Goal: Transaction & Acquisition: Purchase product/service

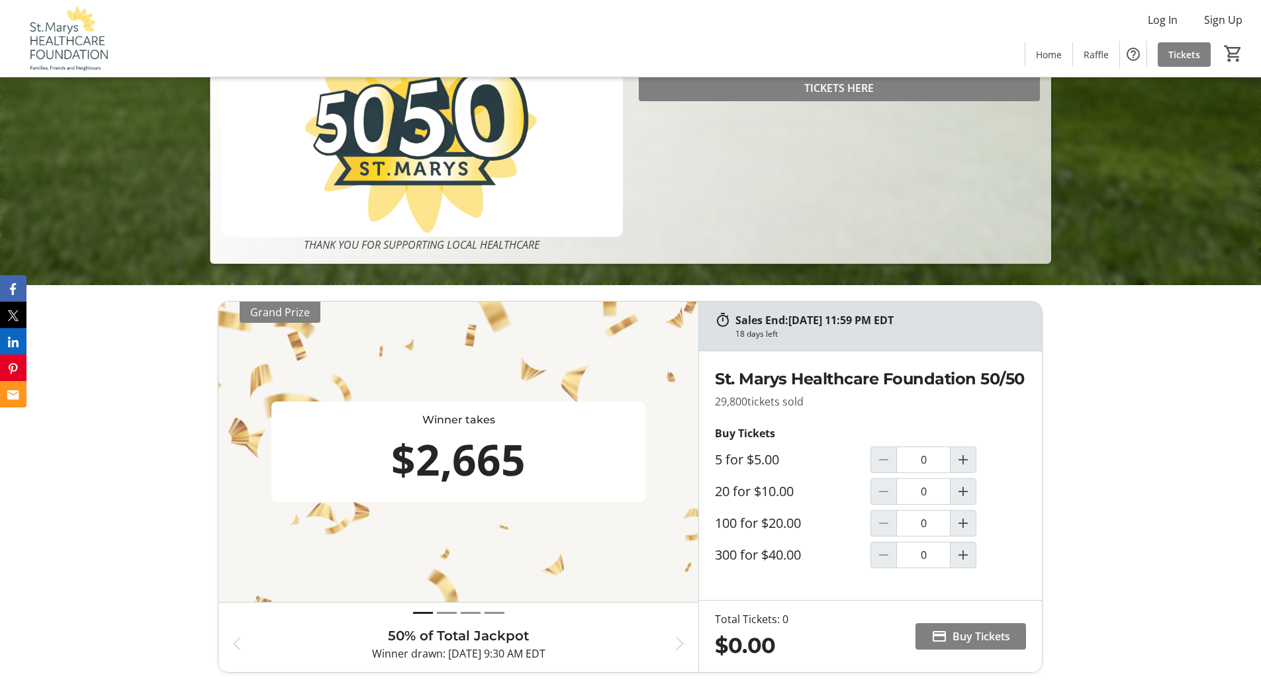
scroll to position [463, 0]
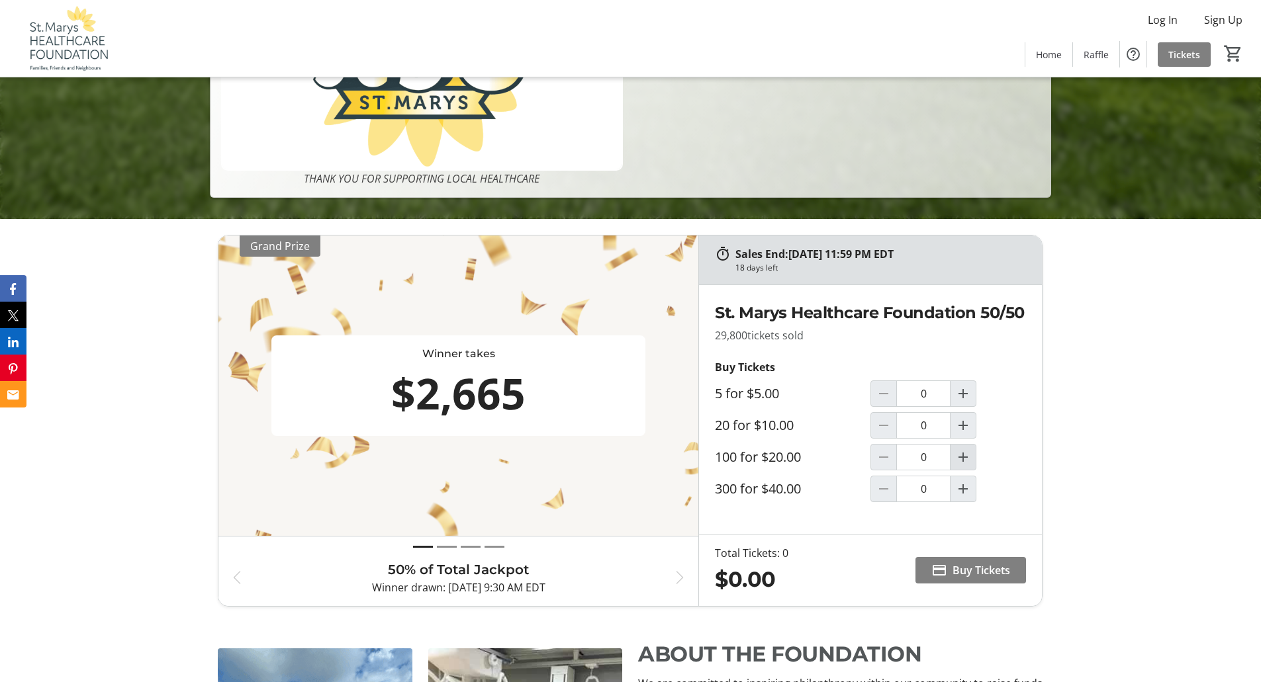
click at [964, 456] on mat-icon "Increment by one" at bounding box center [963, 457] width 16 height 16
type input "1"
click at [957, 563] on span "Buy Tickets" at bounding box center [981, 570] width 58 height 16
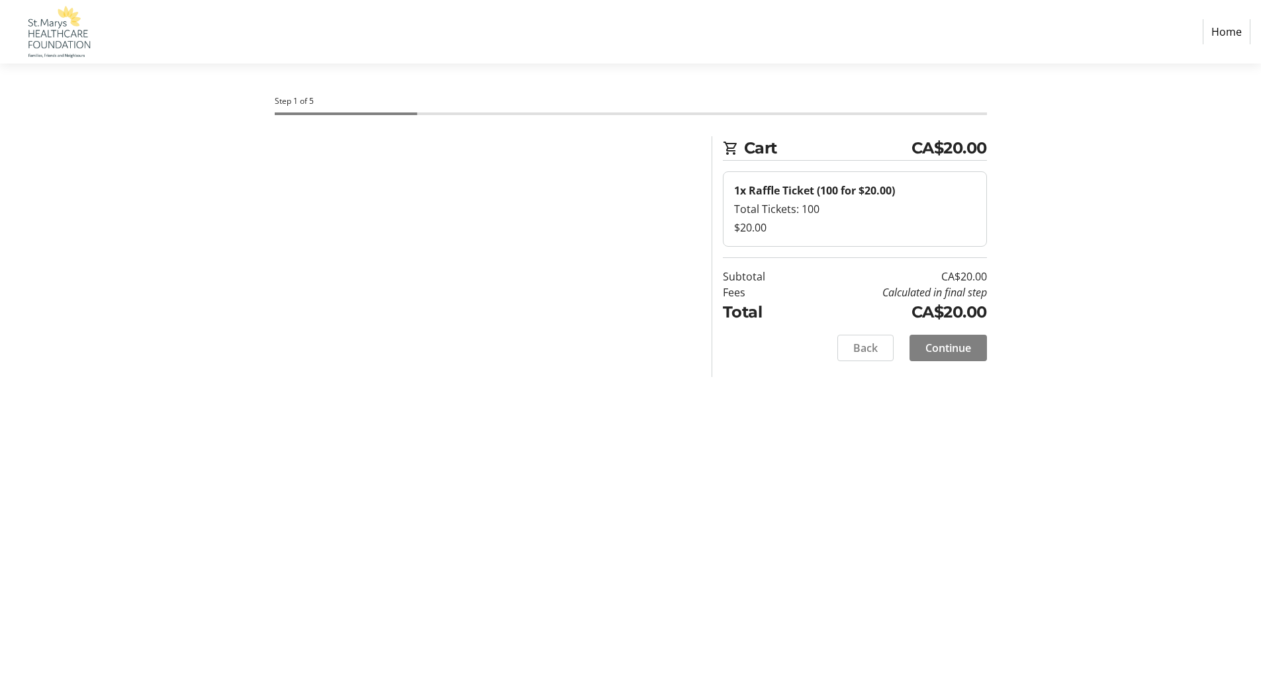
select select "CA"
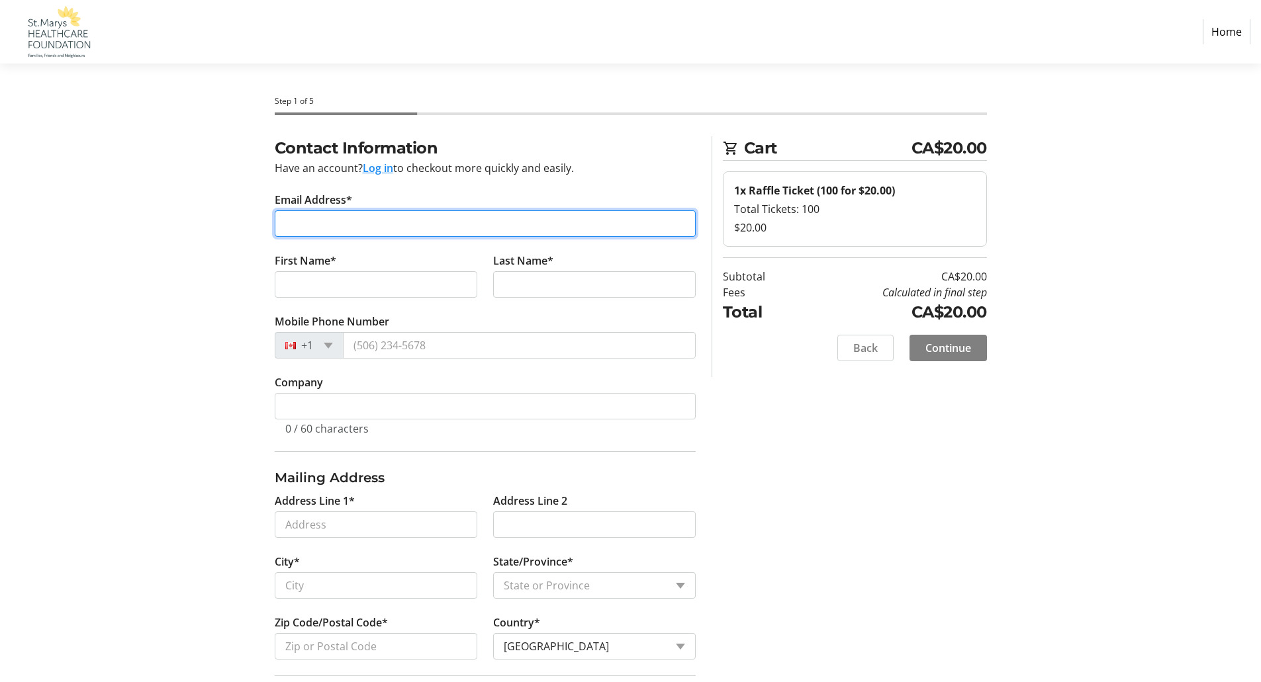
click at [382, 226] on input "Email Address*" at bounding box center [485, 223] width 421 height 26
type input "kathold@rogers.com"
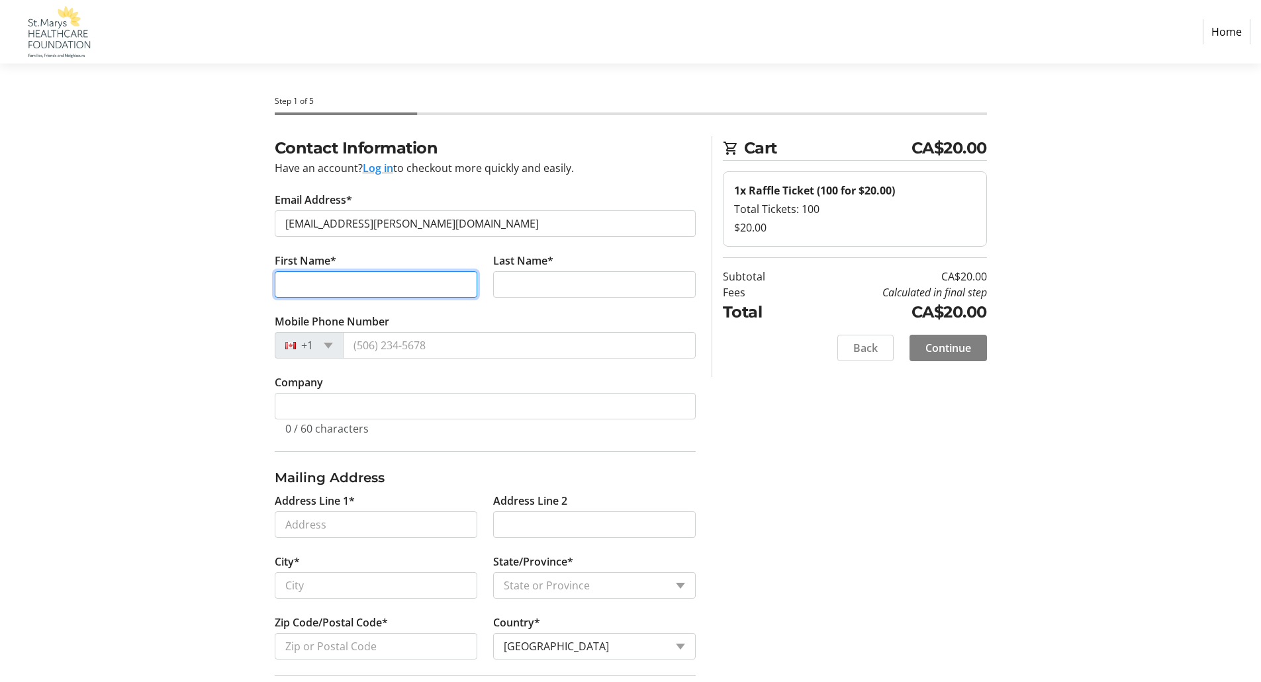
click at [382, 285] on input "First Name*" at bounding box center [376, 284] width 202 height 26
type input "Kathy"
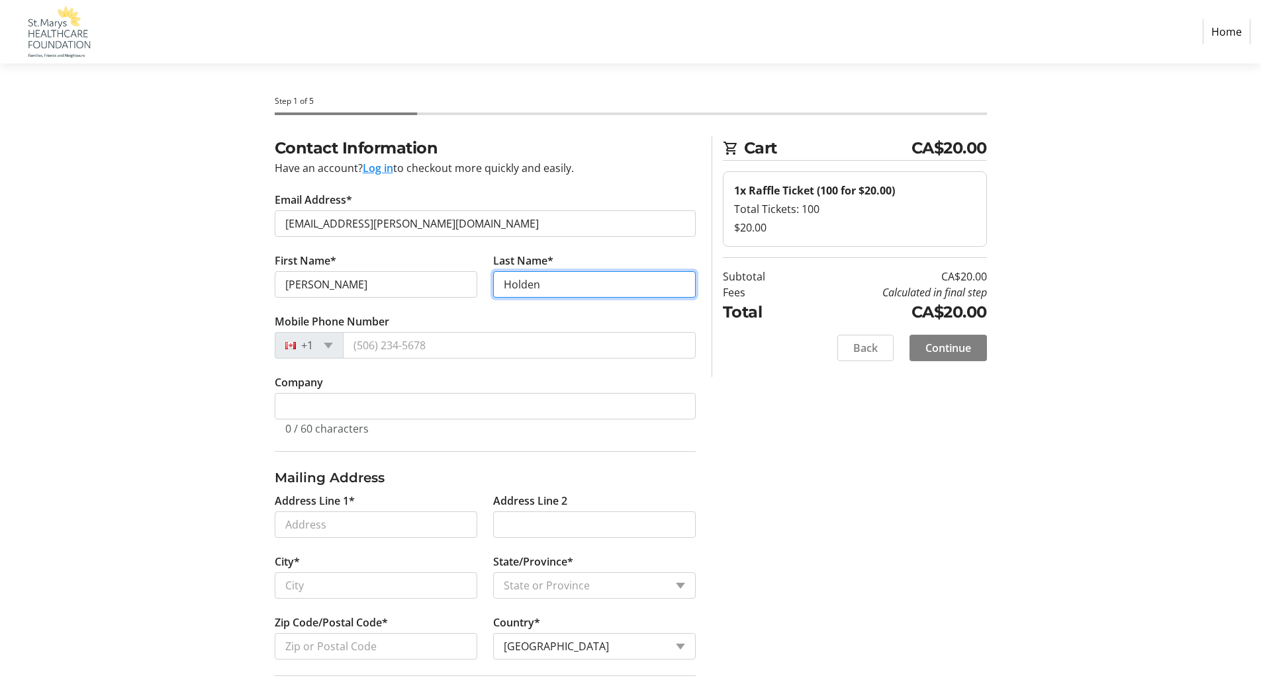
type input "Holden"
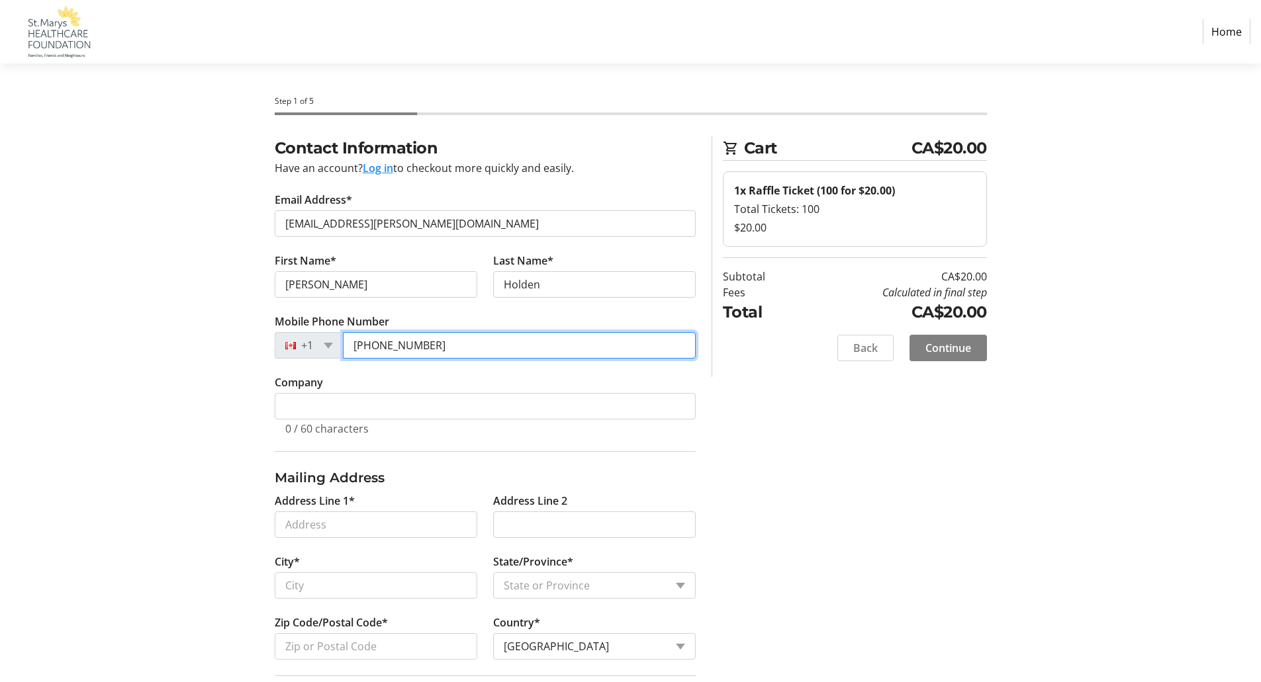
type input "(519) 701-2496"
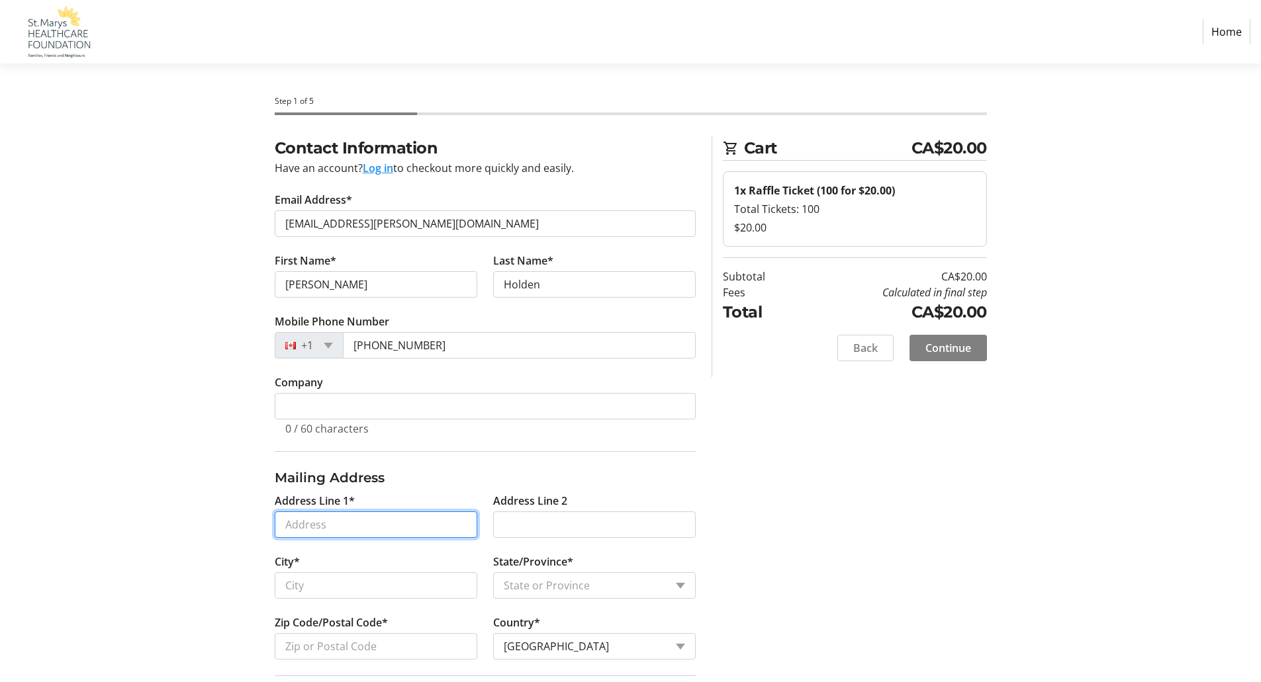
click at [342, 526] on input "Address Line 1*" at bounding box center [376, 525] width 202 height 26
type input "387 Elizabeth Street PO Box 1841"
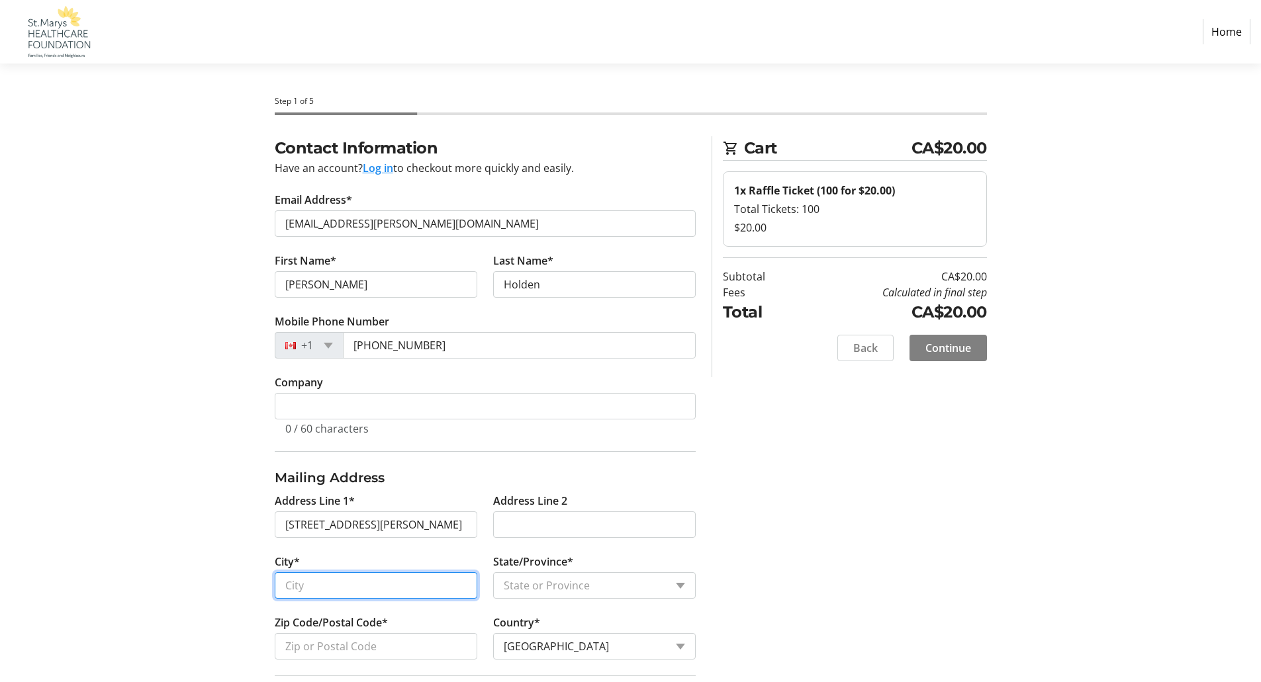
type input "St. Marys"
select select "ON"
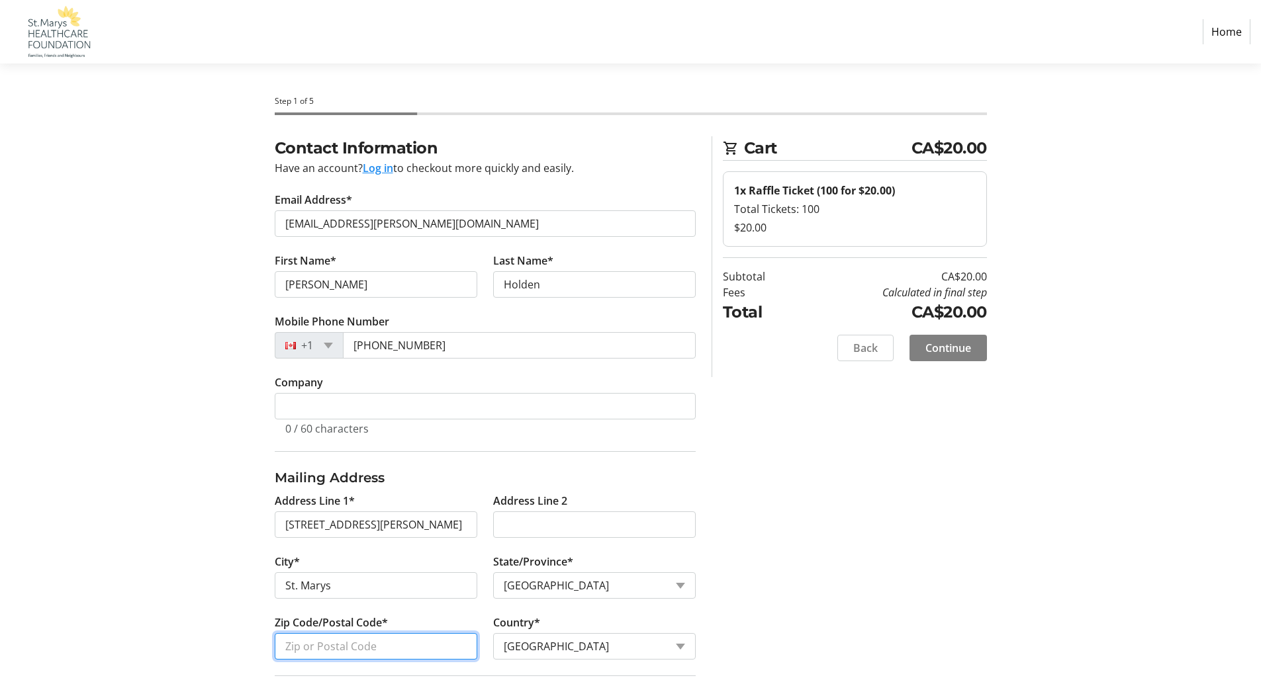
type input "N4X 1C2"
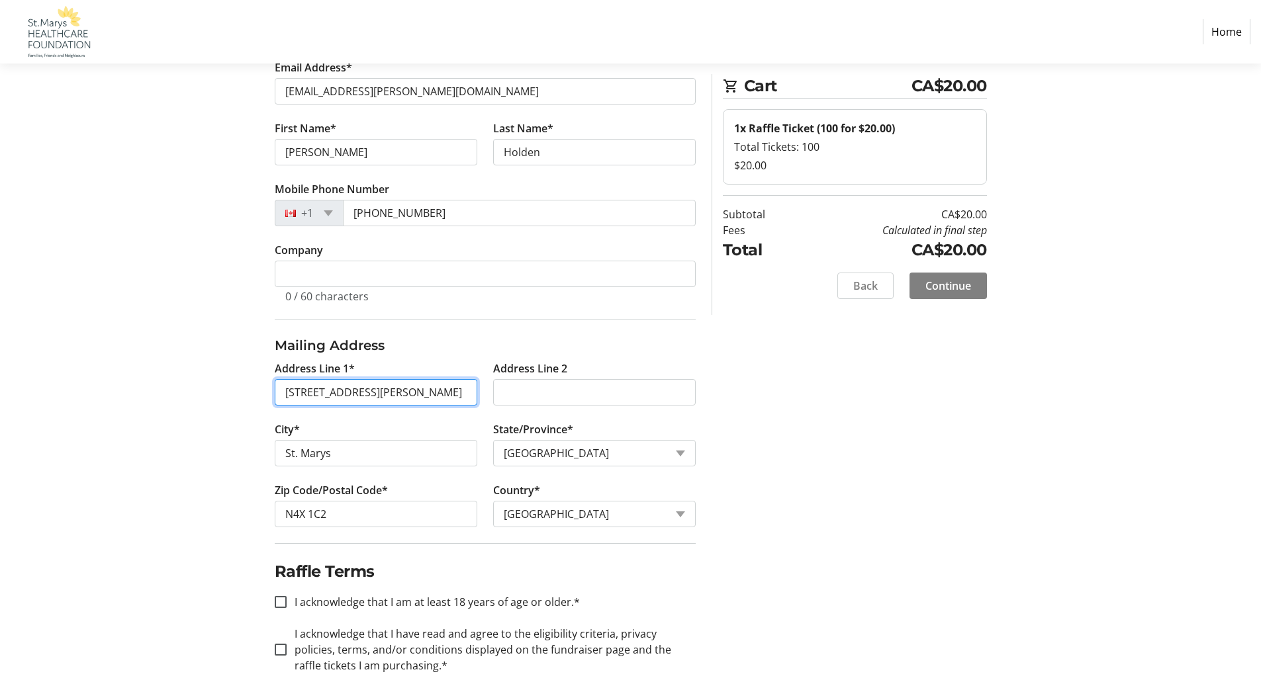
scroll to position [156, 0]
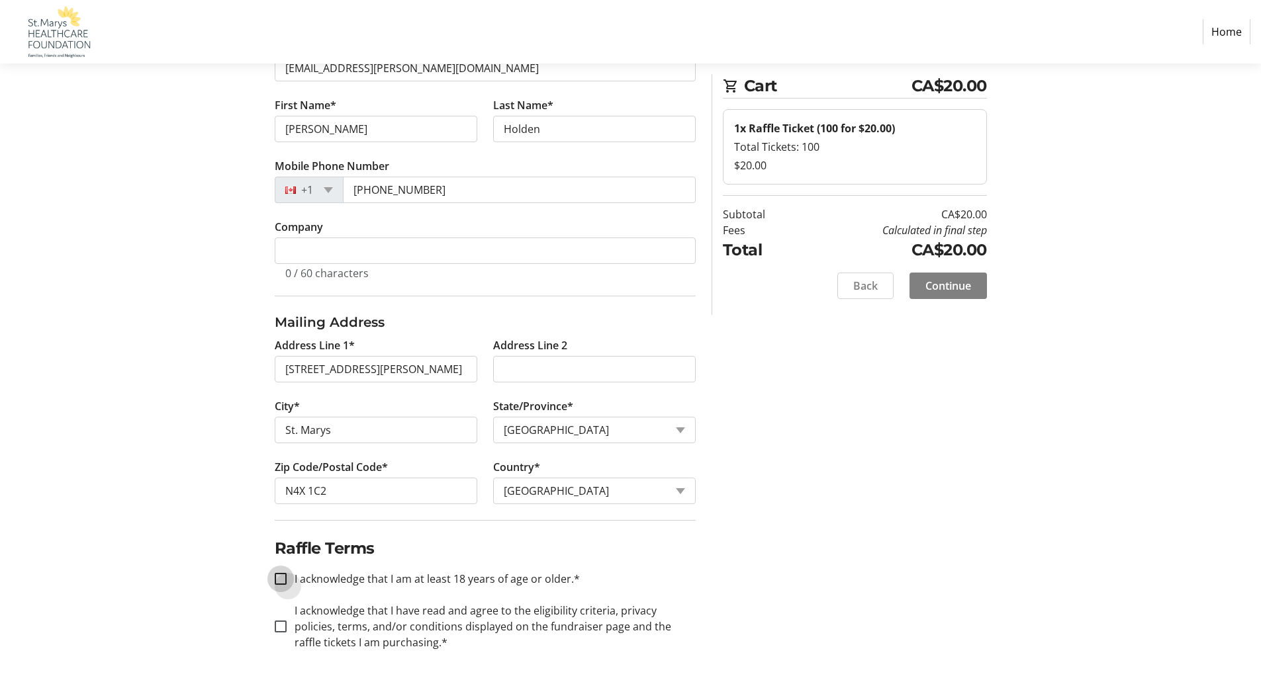
click at [279, 577] on input "I acknowledge that I am at least 18 years of age or older.*" at bounding box center [281, 579] width 12 height 12
checkbox input "true"
click at [282, 629] on input "I acknowledge that I have read and agree to the eligibility criteria, privacy p…" at bounding box center [281, 627] width 12 height 12
checkbox input "true"
click at [946, 281] on span "Continue" at bounding box center [948, 286] width 46 height 16
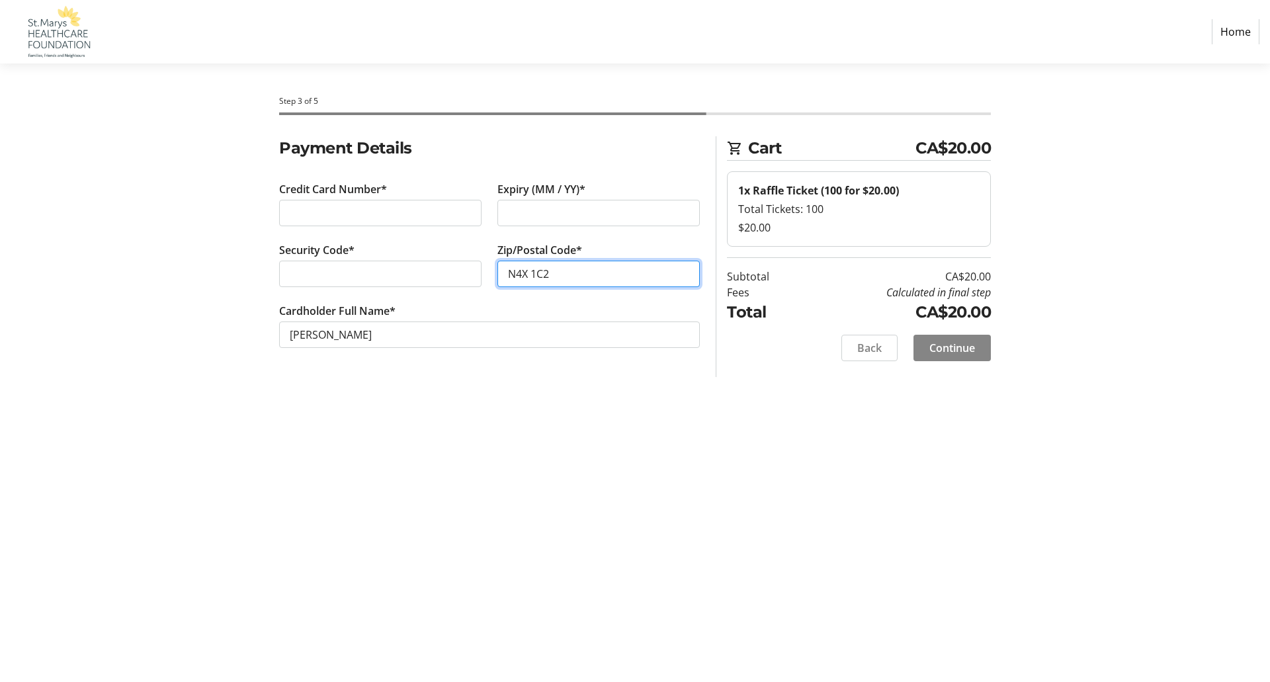
type input "N4X 1C2"
click at [957, 348] on span "Continue" at bounding box center [953, 348] width 46 height 16
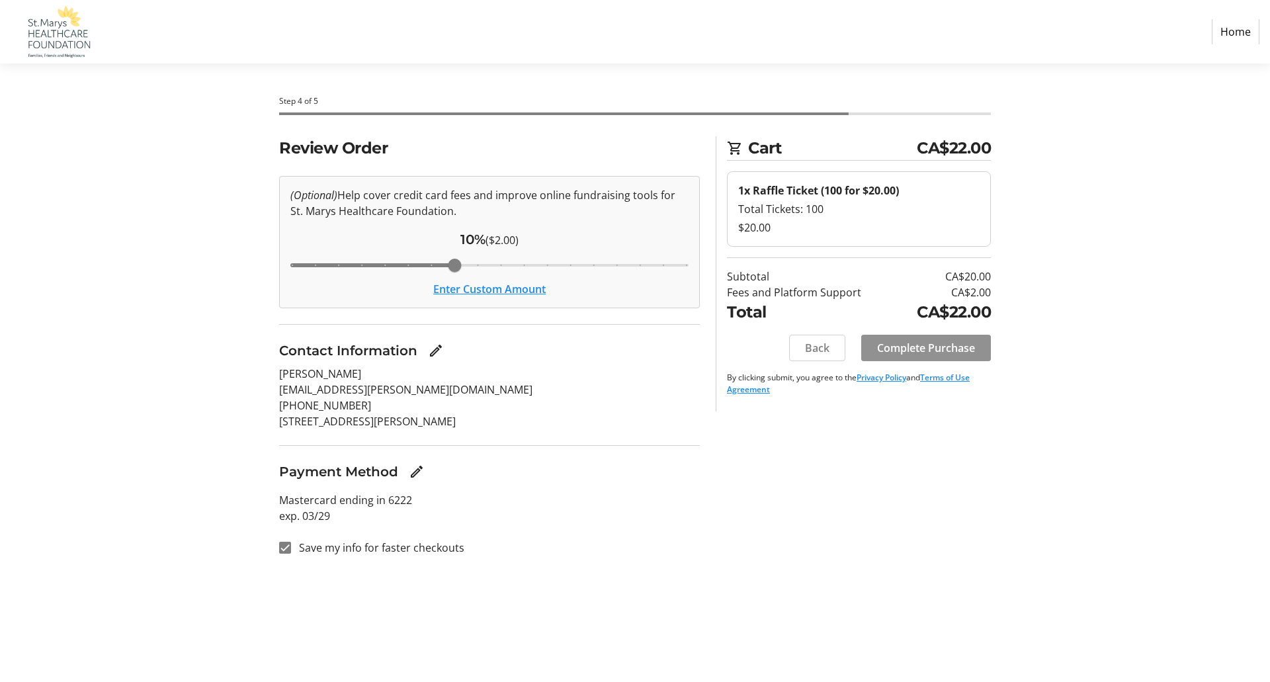
click at [912, 343] on span "Complete Purchase" at bounding box center [926, 348] width 98 height 16
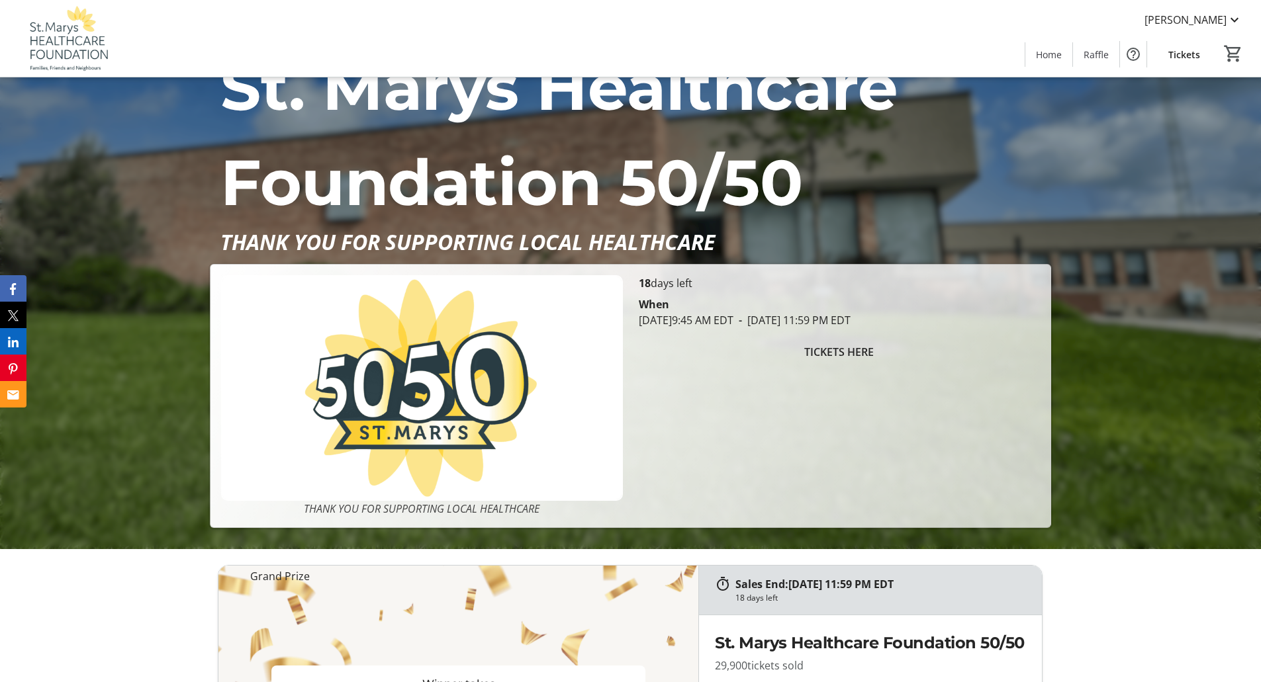
scroll to position [66, 0]
